Goal: Task Accomplishment & Management: Use online tool/utility

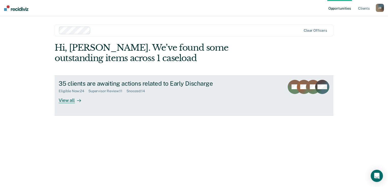
click at [70, 100] on div "View all" at bounding box center [73, 98] width 28 height 10
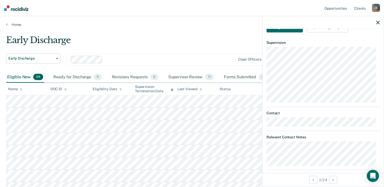
scroll to position [152, 0]
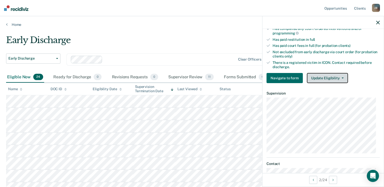
click at [335, 78] on button "Update Eligibility" at bounding box center [327, 78] width 41 height 10
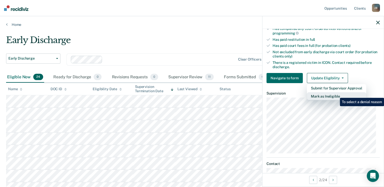
click at [336, 94] on button "Mark as Ineligible" at bounding box center [336, 96] width 59 height 8
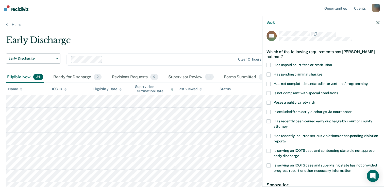
scroll to position [0, 0]
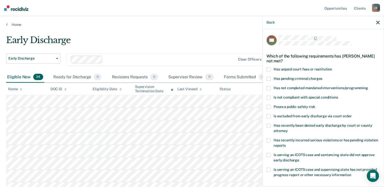
click at [265, 68] on div "BC Which of the following requirements has [PERSON_NAME] not met? Has unpaid co…" at bounding box center [322, 107] width 121 height 157
click at [268, 70] on span at bounding box center [269, 70] width 4 height 4
click at [332, 68] on input "Has unpaid court fees or restitution" at bounding box center [332, 68] width 0 height 0
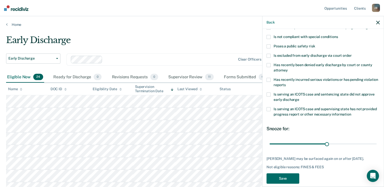
scroll to position [71, 0]
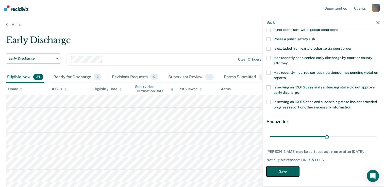
click at [284, 172] on button "Save" at bounding box center [283, 172] width 33 height 10
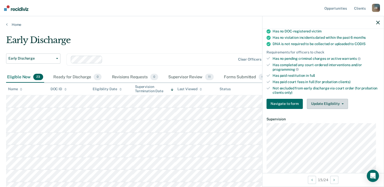
scroll to position [102, 0]
click at [330, 104] on button "Update Eligibility" at bounding box center [327, 104] width 41 height 10
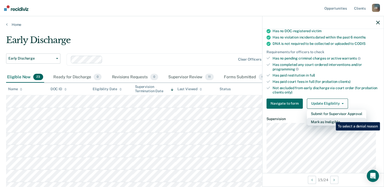
click at [332, 119] on button "Mark as Ineligible" at bounding box center [336, 122] width 59 height 8
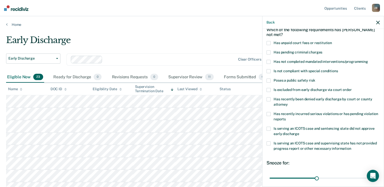
scroll to position [20, 0]
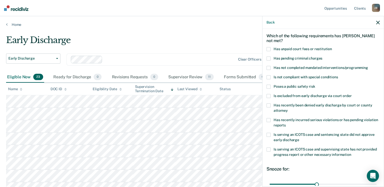
click at [268, 76] on span at bounding box center [269, 77] width 4 height 4
click at [338, 75] on input "Is not compliant with special conditions" at bounding box center [338, 75] width 0 height 0
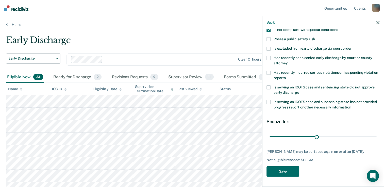
scroll to position [71, 0]
click at [288, 170] on button "Save" at bounding box center [283, 172] width 33 height 10
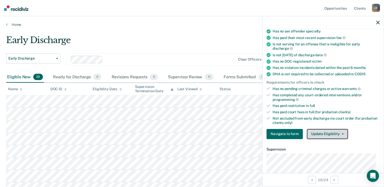
click at [341, 134] on button "Update Eligibility" at bounding box center [327, 134] width 41 height 10
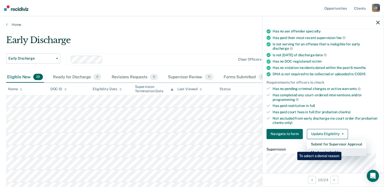
click at [342, 149] on button "Mark as Ineligible" at bounding box center [336, 153] width 59 height 8
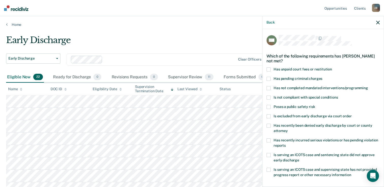
scroll to position [0, 0]
click at [267, 72] on label "Has unpaid court fees or restitution" at bounding box center [323, 70] width 113 height 5
click at [332, 68] on input "Has unpaid court fees or restitution" at bounding box center [332, 68] width 0 height 0
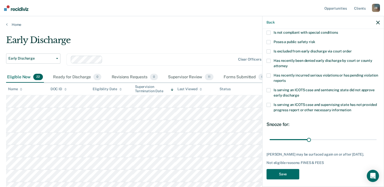
scroll to position [71, 0]
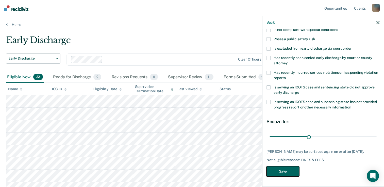
click at [280, 169] on button "Save" at bounding box center [283, 172] width 33 height 10
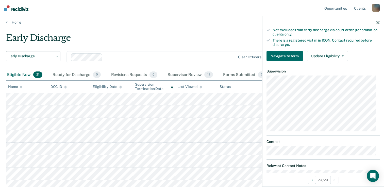
scroll to position [179, 0]
click at [324, 56] on button "Update Eligibility" at bounding box center [327, 56] width 41 height 10
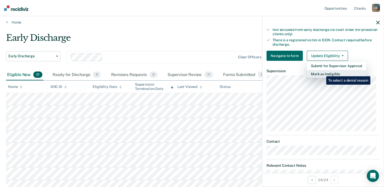
click at [322, 73] on button "Mark as Ineligible" at bounding box center [336, 74] width 59 height 8
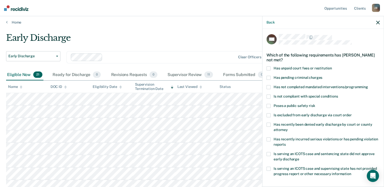
scroll to position [0, 0]
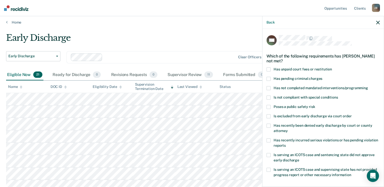
click at [267, 90] on label "Has not completed mandated interventions/programming" at bounding box center [323, 88] width 113 height 5
click at [368, 86] on input "Has not completed mandated interventions/programming" at bounding box center [368, 86] width 0 height 0
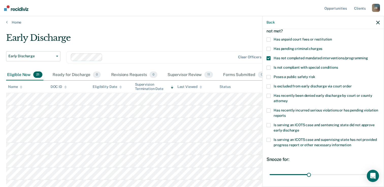
scroll to position [67, 0]
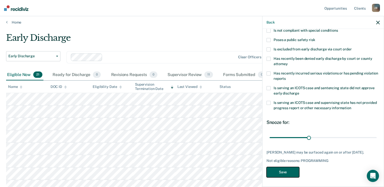
click at [290, 173] on button "Save" at bounding box center [283, 172] width 33 height 10
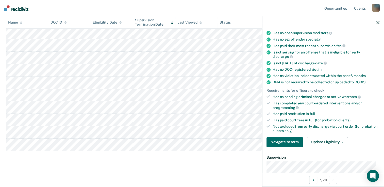
scroll to position [76, 0]
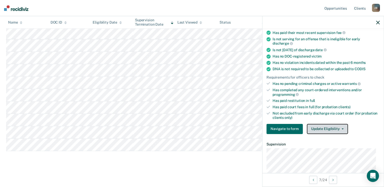
click at [328, 130] on button "Update Eligibility" at bounding box center [327, 129] width 41 height 10
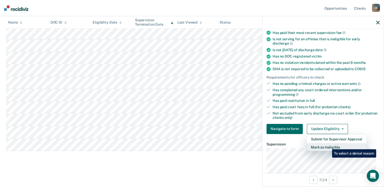
click at [328, 146] on button "Mark as Ineligible" at bounding box center [336, 147] width 59 height 8
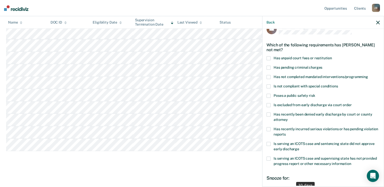
scroll to position [0, 0]
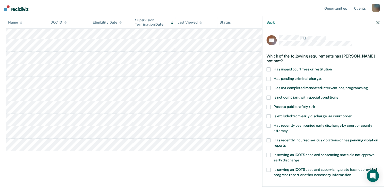
click at [269, 115] on span at bounding box center [269, 116] width 4 height 4
click at [352, 114] on input "Is excluded from early discharge via court order" at bounding box center [352, 114] width 0 height 0
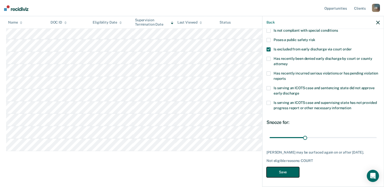
click at [289, 176] on button "Save" at bounding box center [283, 172] width 33 height 10
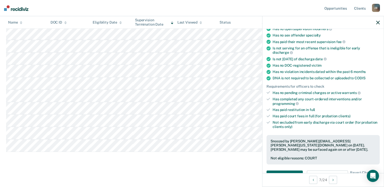
scroll to position [180, 0]
